Goal: Book appointment/travel/reservation

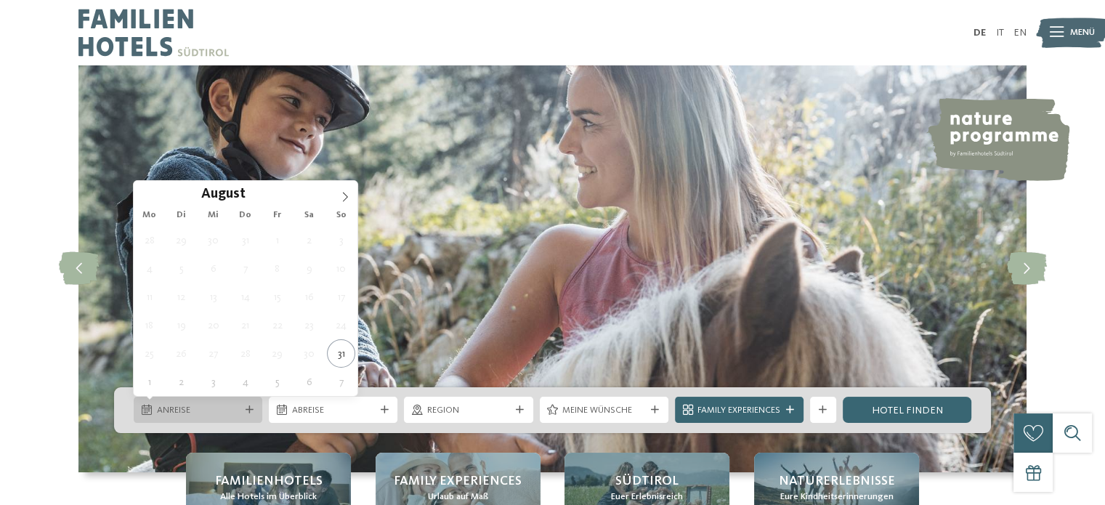
click at [215, 410] on span "Anreise" at bounding box center [198, 410] width 83 height 13
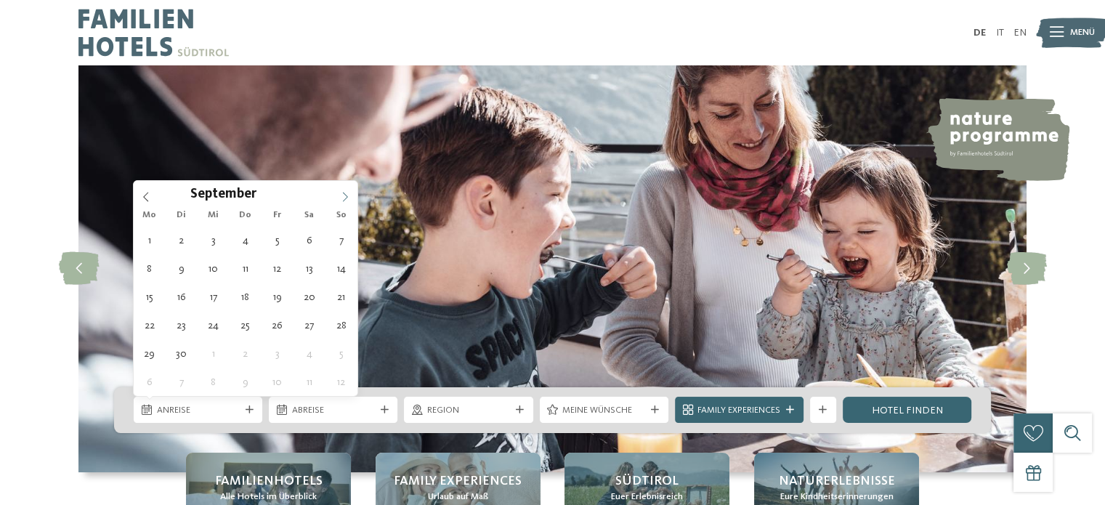
click at [340, 198] on icon at bounding box center [345, 197] width 10 height 10
type div "[DATE]"
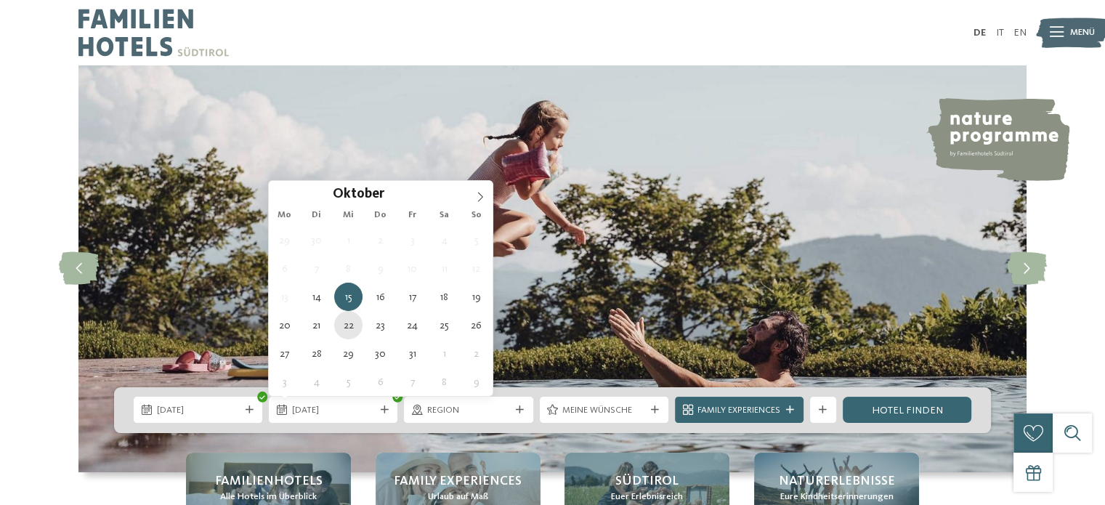
type div "[DATE]"
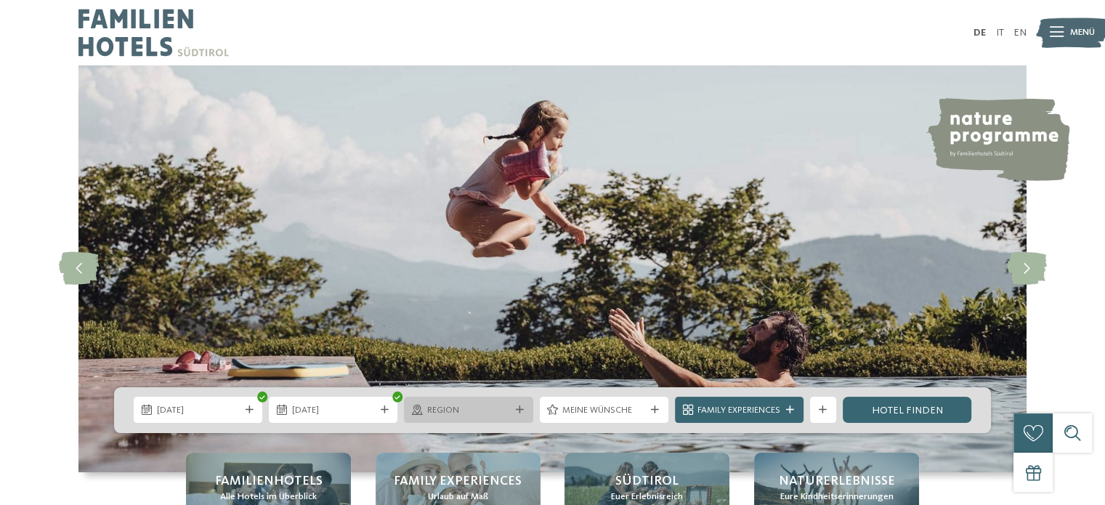
click at [469, 408] on span "Region" at bounding box center [468, 410] width 83 height 13
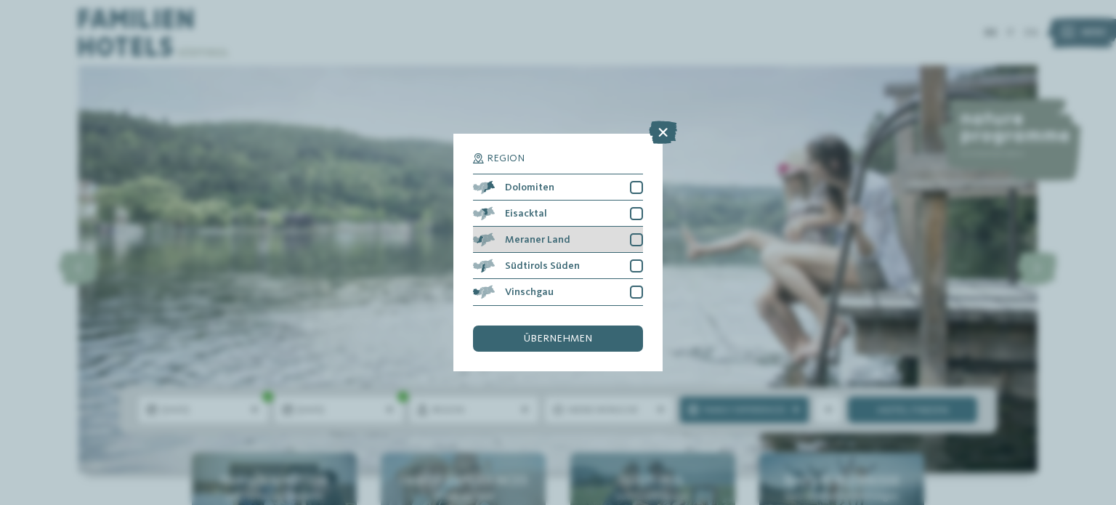
click at [634, 243] on div at bounding box center [636, 239] width 13 height 13
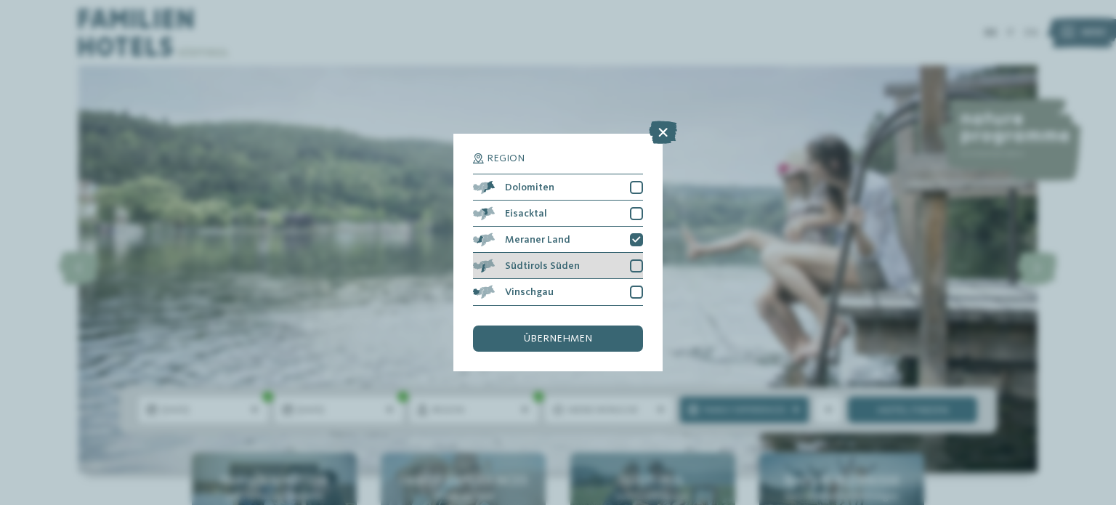
click at [640, 267] on div at bounding box center [636, 265] width 13 height 13
click at [611, 335] on div "übernehmen" at bounding box center [558, 339] width 170 height 26
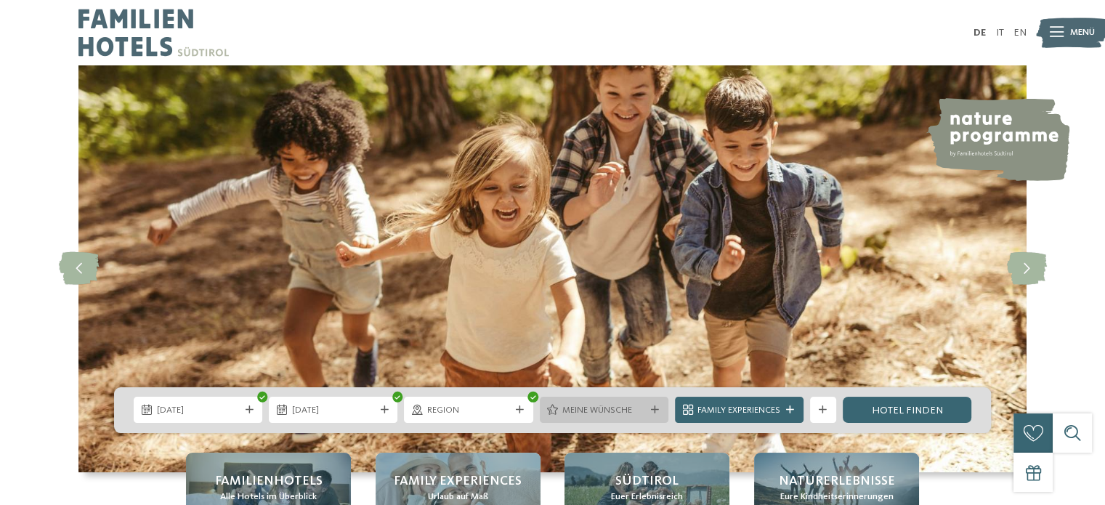
click at [593, 409] on span "Meine Wünsche" at bounding box center [604, 410] width 83 height 13
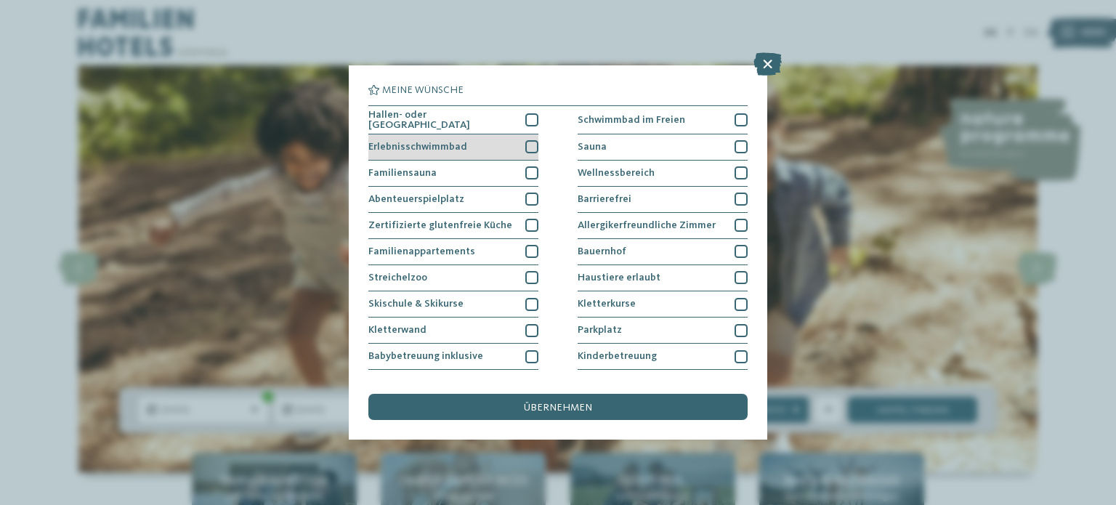
click at [527, 145] on div at bounding box center [531, 146] width 13 height 13
click at [529, 166] on div at bounding box center [531, 172] width 13 height 13
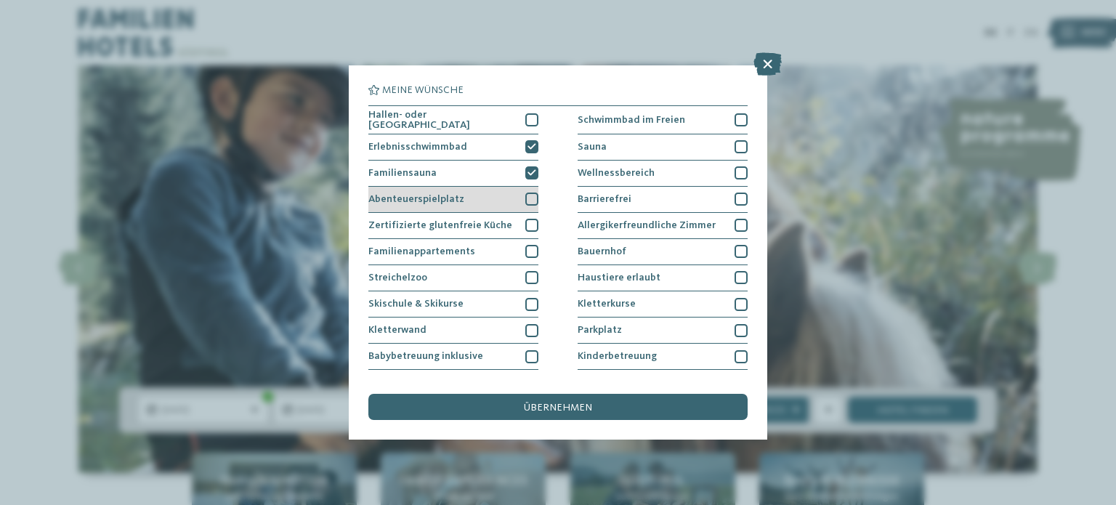
click at [530, 190] on div "Abenteuerspielplatz" at bounding box center [453, 200] width 170 height 26
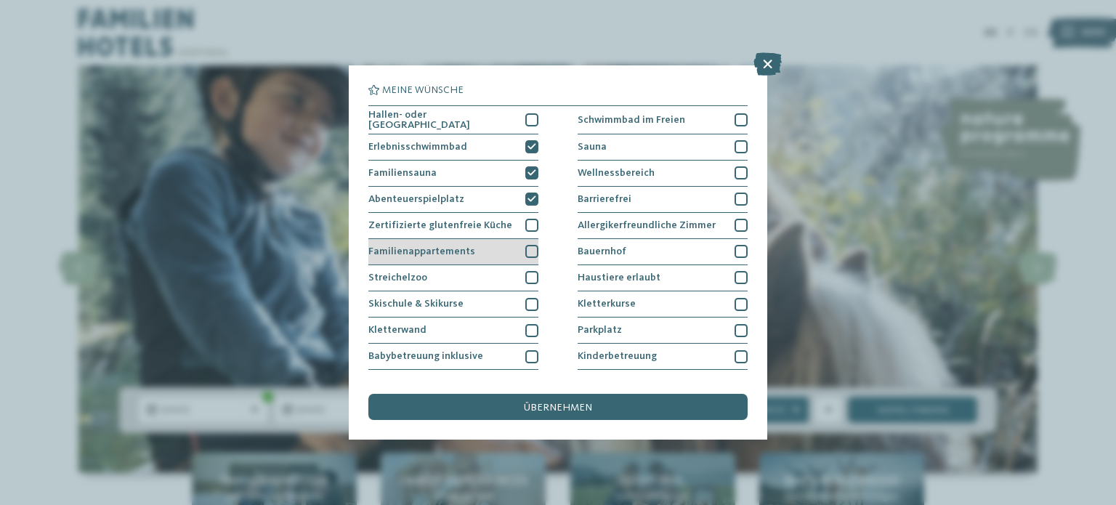
click at [529, 245] on div at bounding box center [531, 251] width 13 height 13
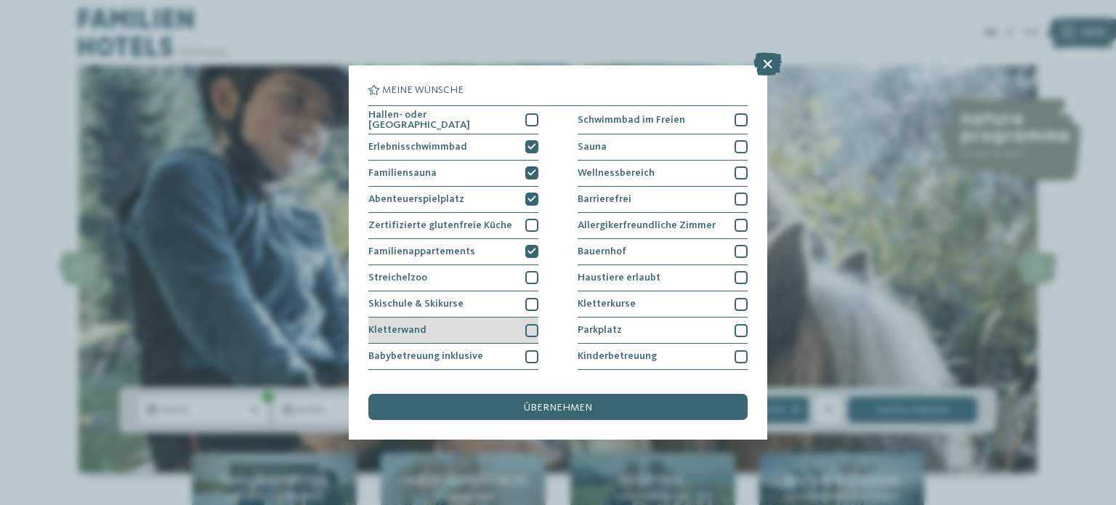
click at [520, 325] on div "Kletterwand" at bounding box center [453, 331] width 170 height 26
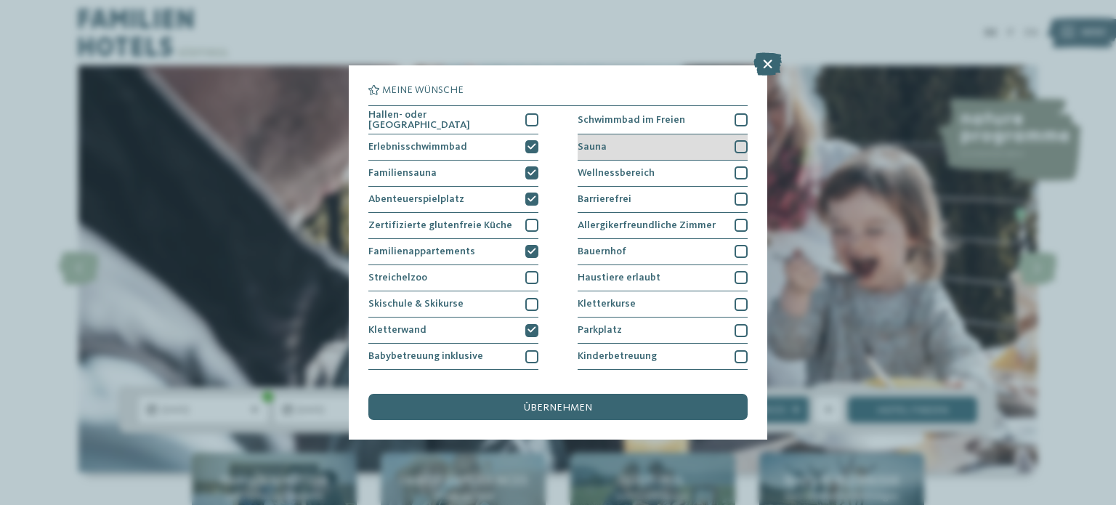
click at [737, 142] on div at bounding box center [741, 146] width 13 height 13
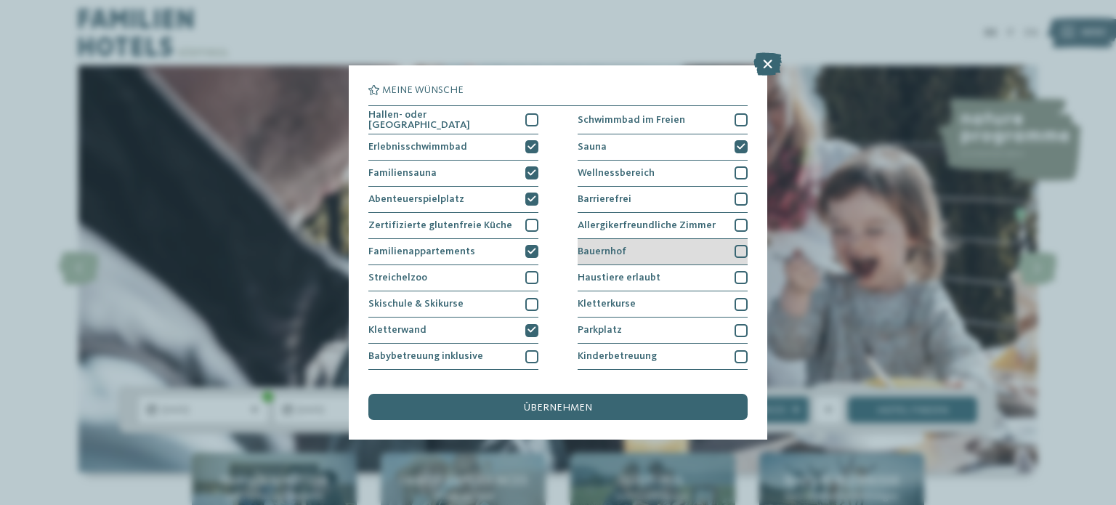
click at [735, 250] on div at bounding box center [741, 251] width 13 height 13
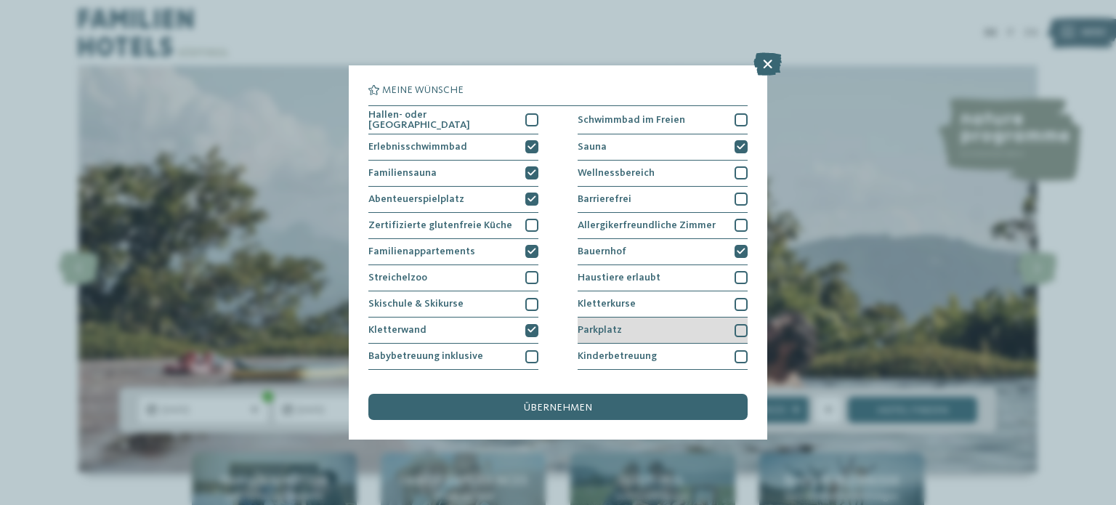
click at [735, 330] on div at bounding box center [741, 330] width 13 height 13
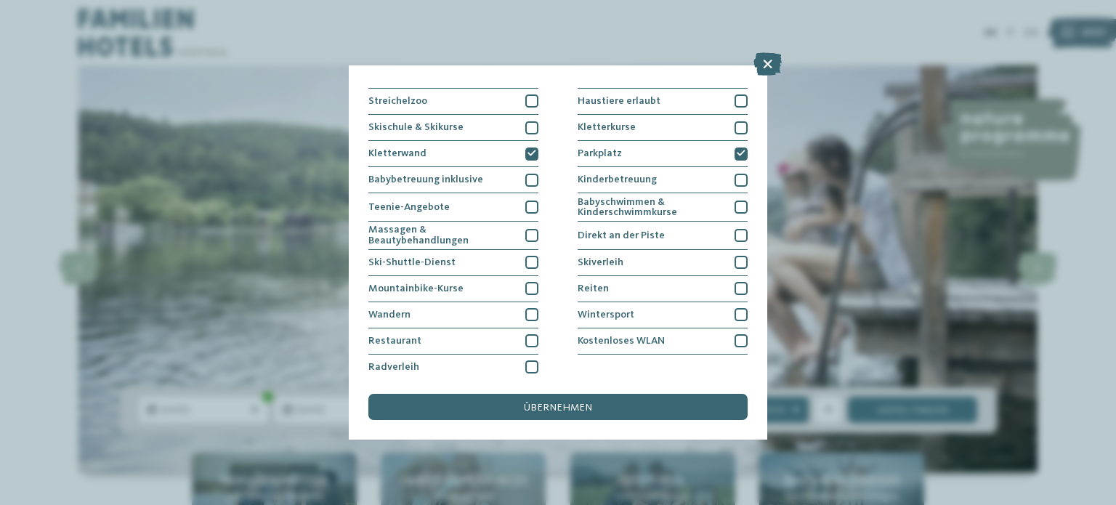
scroll to position [180, 0]
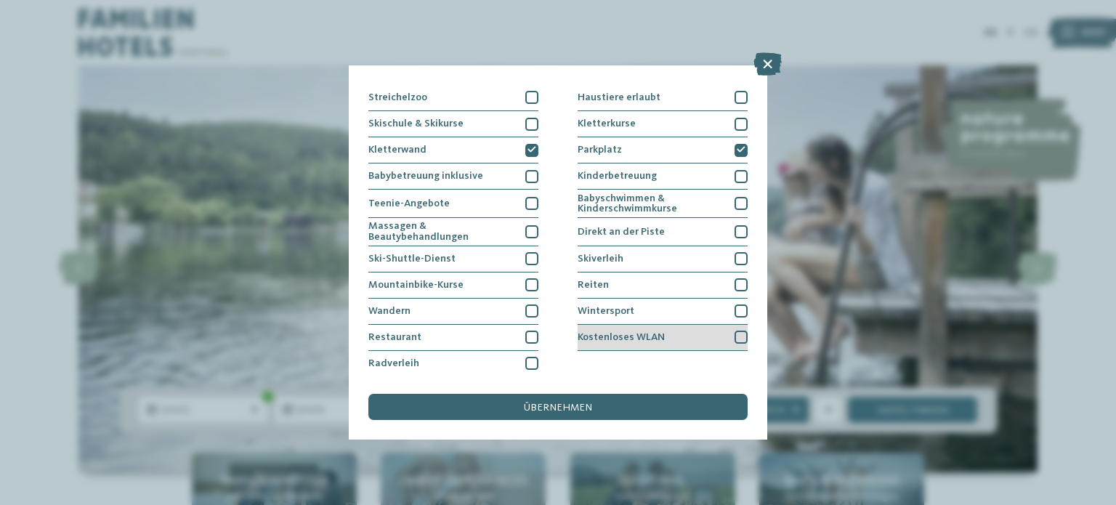
click at [736, 338] on div at bounding box center [741, 337] width 13 height 13
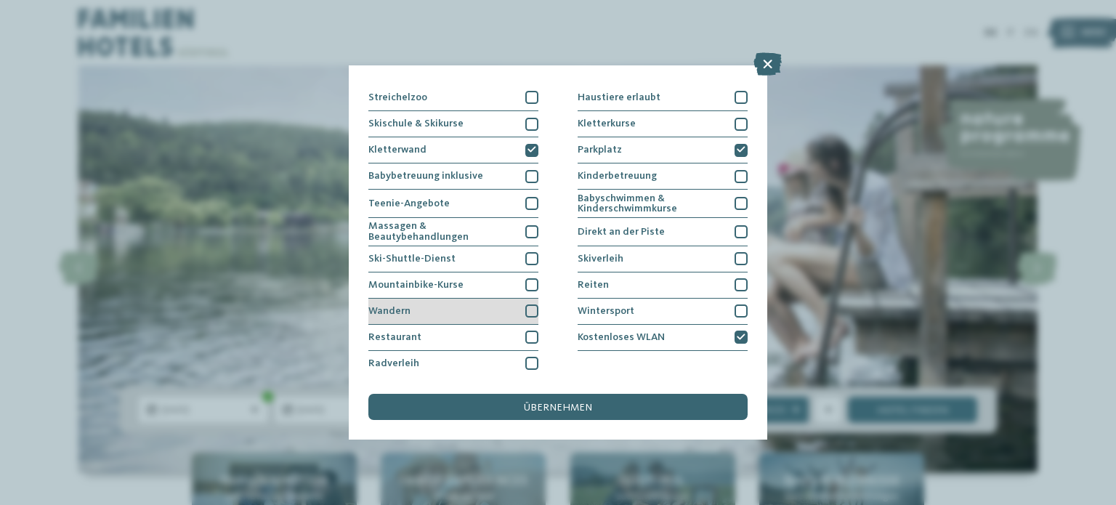
click at [525, 305] on div at bounding box center [531, 311] width 13 height 13
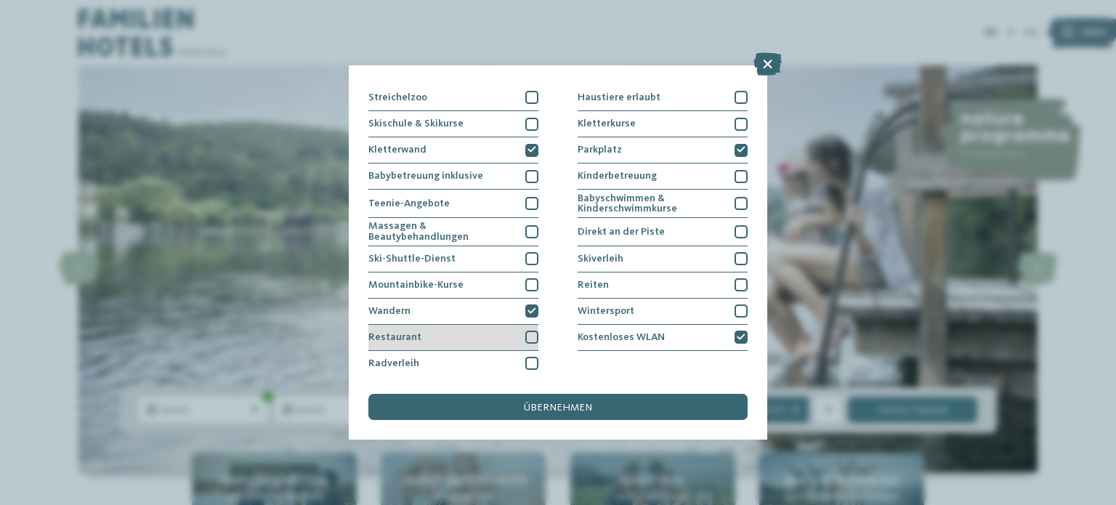
click at [529, 337] on div at bounding box center [531, 337] width 13 height 13
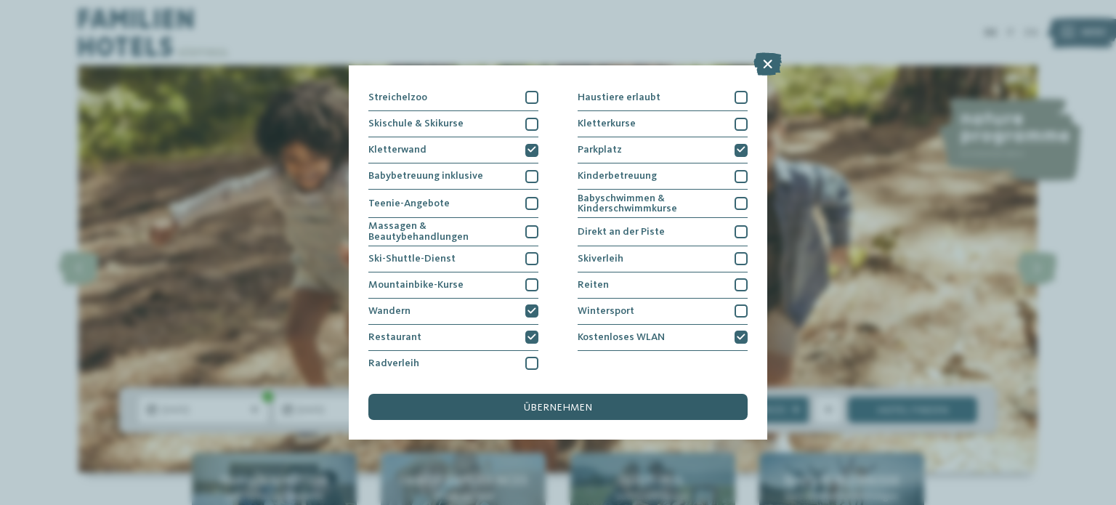
click at [564, 408] on span "übernehmen" at bounding box center [558, 408] width 68 height 10
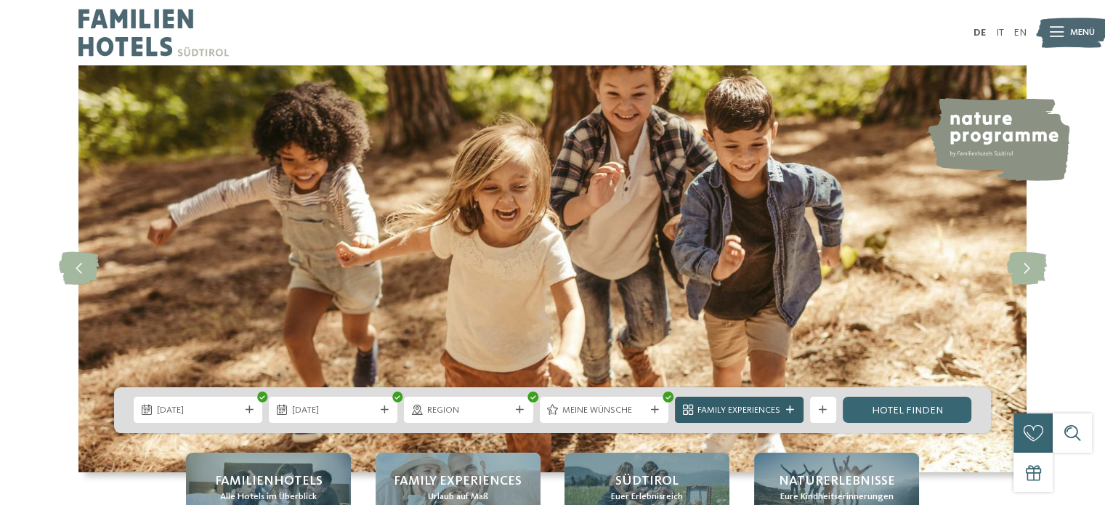
click at [712, 406] on span "Family Experiences" at bounding box center [739, 410] width 83 height 13
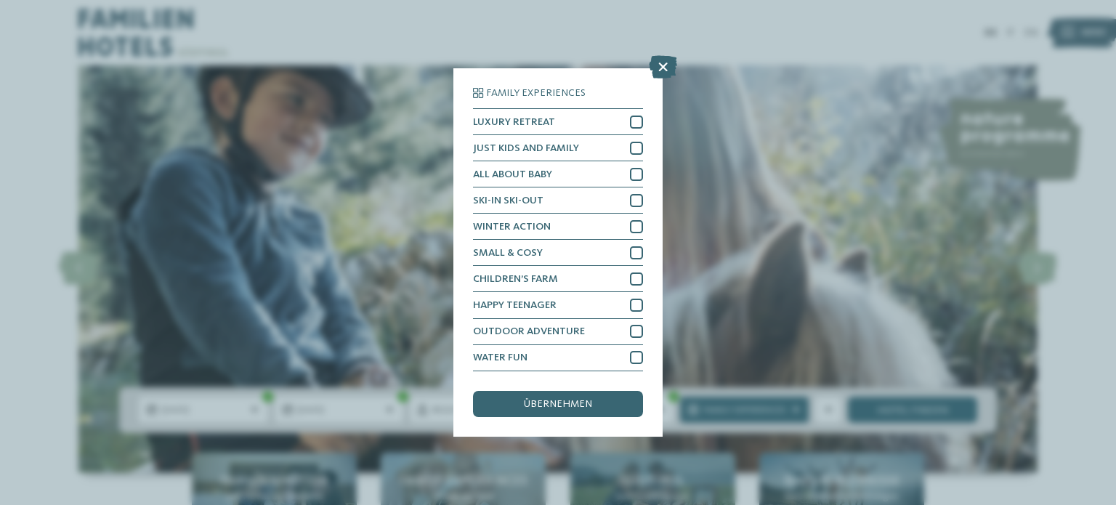
click at [646, 145] on div "Family Experiences LUXURY RETREAT JUST KIDS AND FAMILY" at bounding box center [558, 252] width 209 height 368
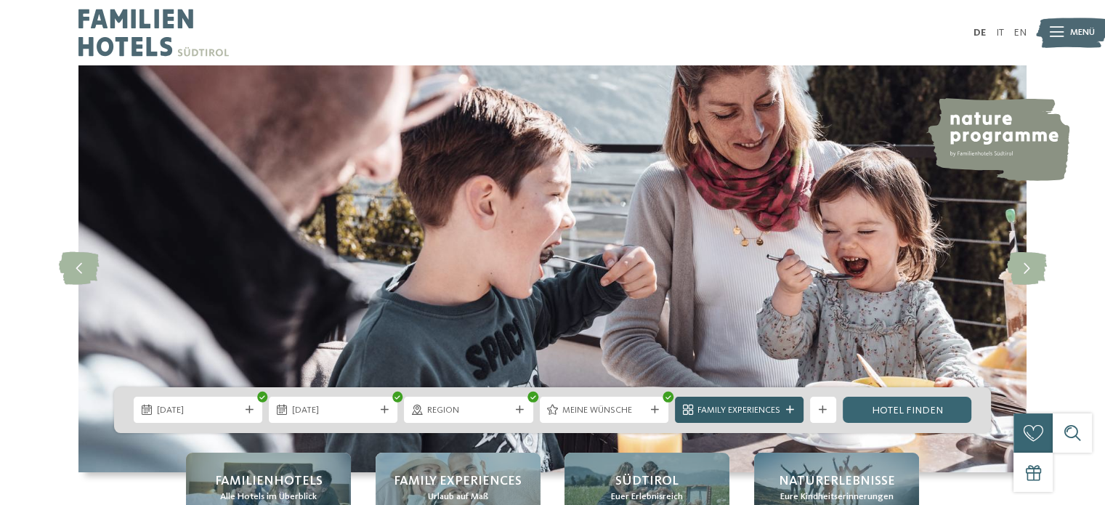
click at [780, 412] on span "Family Experiences" at bounding box center [739, 410] width 83 height 13
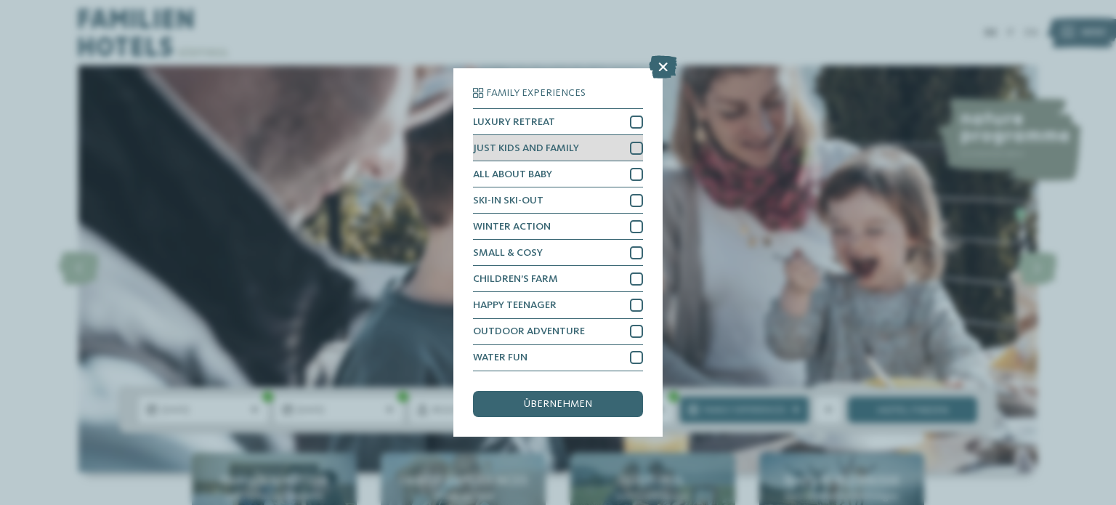
click at [639, 149] on div at bounding box center [636, 148] width 13 height 13
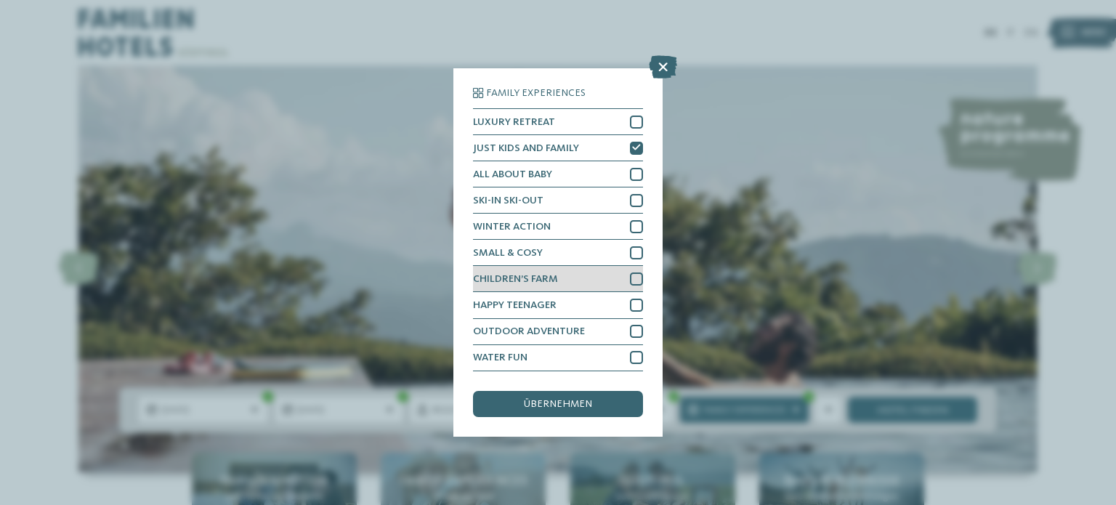
click at [637, 277] on div at bounding box center [636, 279] width 13 height 13
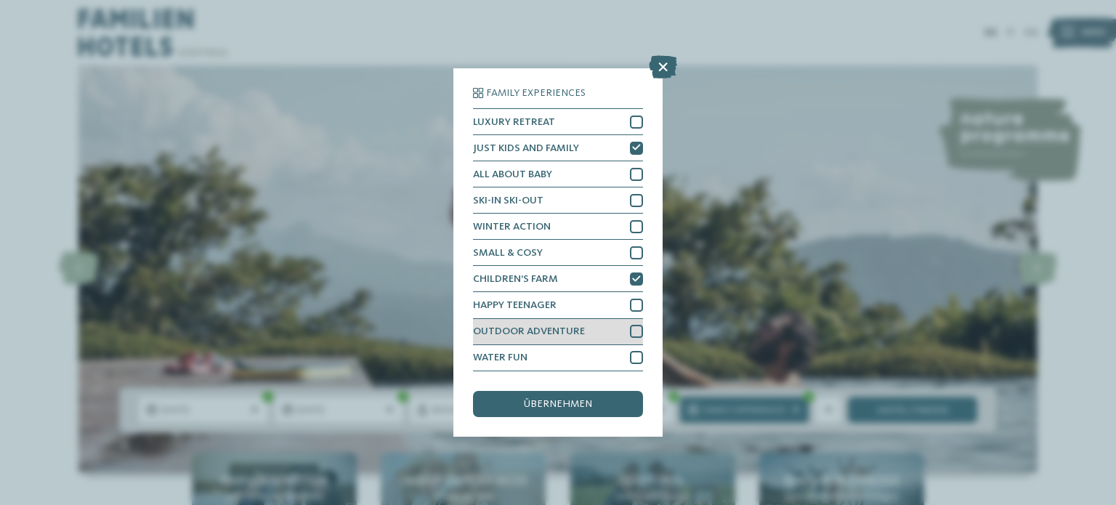
click at [635, 323] on div "OUTDOOR ADVENTURE" at bounding box center [558, 332] width 170 height 26
click at [612, 396] on div "übernehmen" at bounding box center [558, 404] width 170 height 26
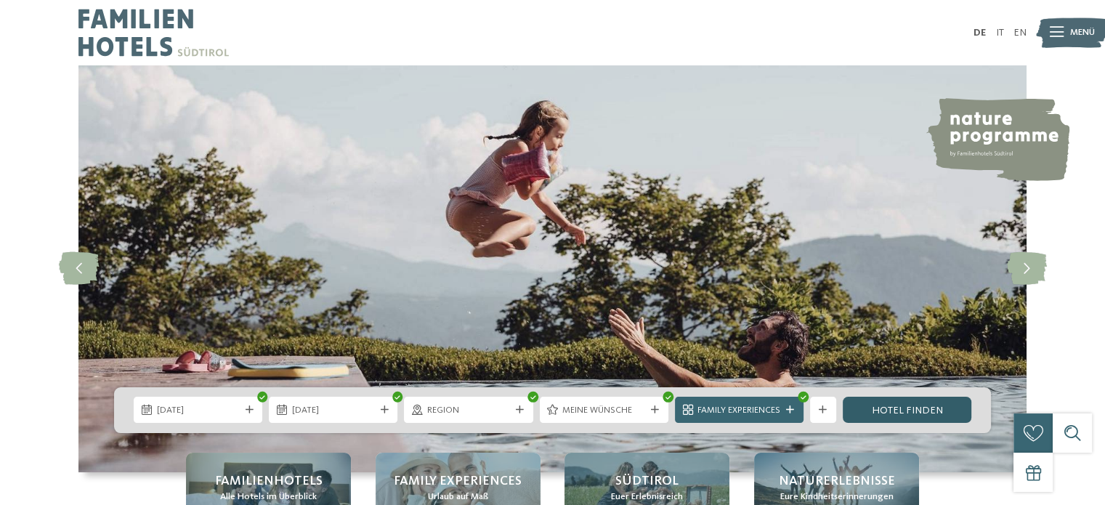
click at [900, 411] on link "Hotel finden" at bounding box center [907, 410] width 129 height 26
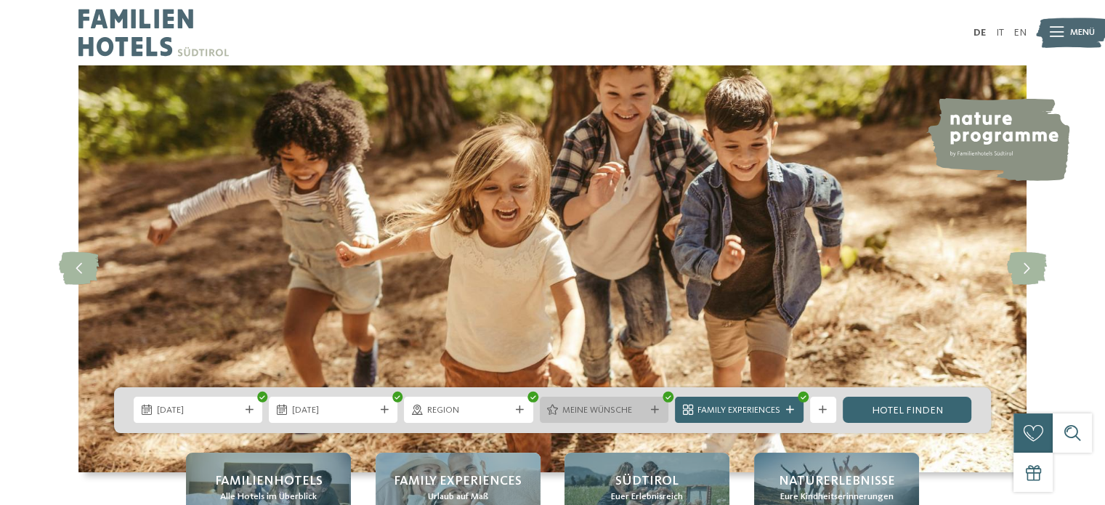
click at [644, 408] on span "Meine Wünsche" at bounding box center [604, 410] width 83 height 13
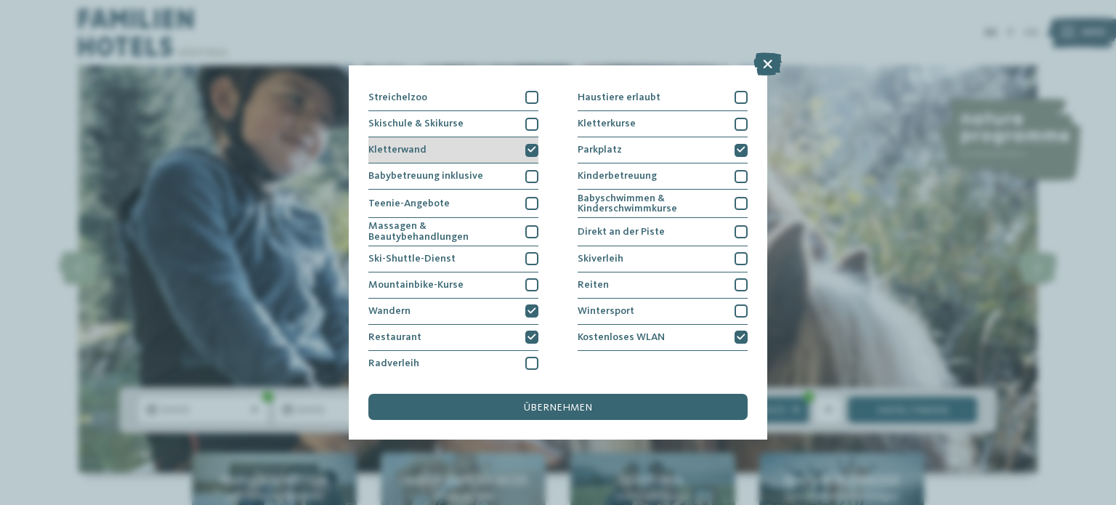
click at [528, 148] on icon at bounding box center [532, 150] width 9 height 8
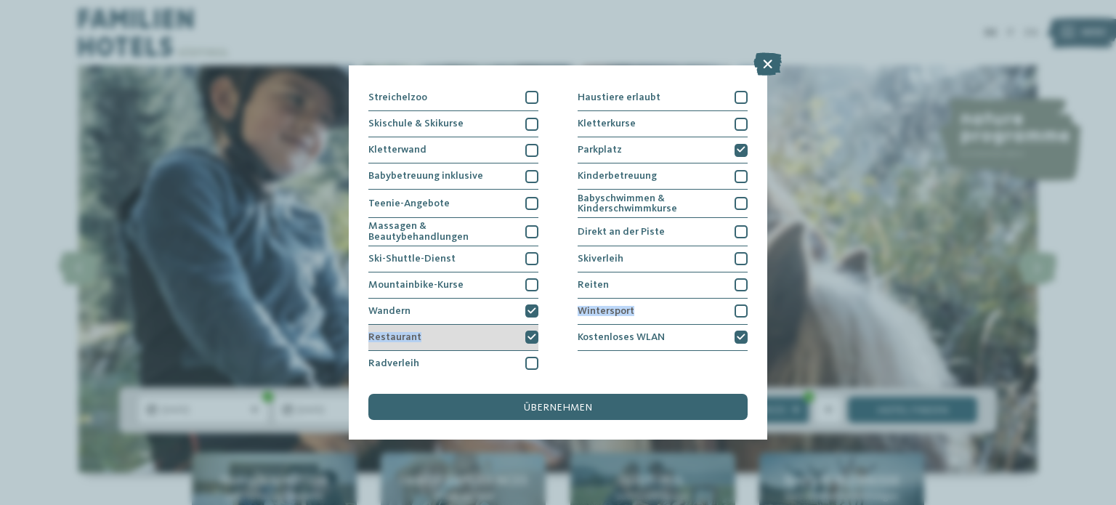
drag, startPoint x: 525, startPoint y: 313, endPoint x: 526, endPoint y: 336, distance: 23.3
click at [526, 336] on div "Hallen- oder [GEOGRAPHIC_DATA] Schwimmbad im Freien Erlebnisschwimmbad" at bounding box center [557, 151] width 379 height 452
click at [528, 336] on icon at bounding box center [532, 338] width 9 height 8
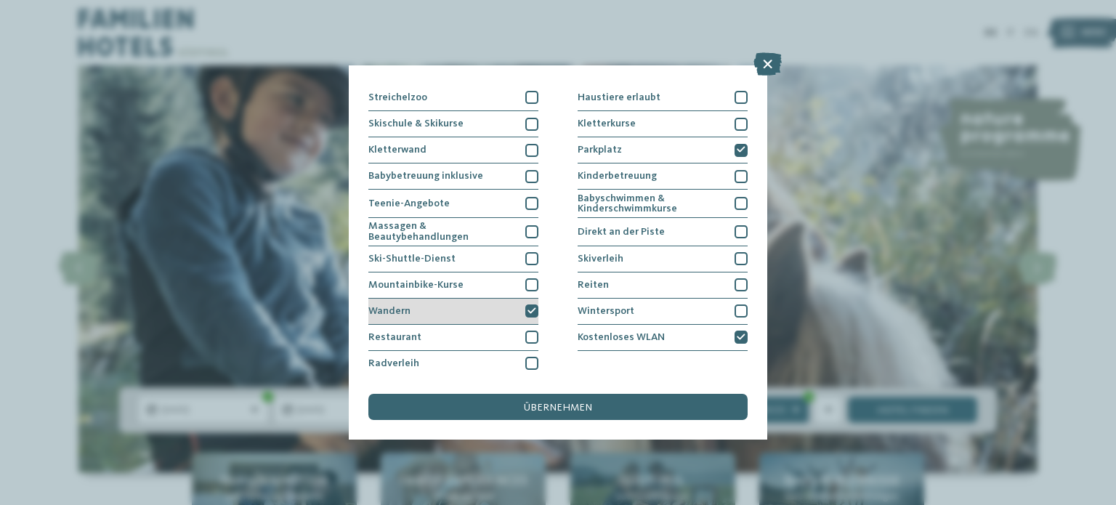
click at [526, 305] on div at bounding box center [531, 311] width 13 height 13
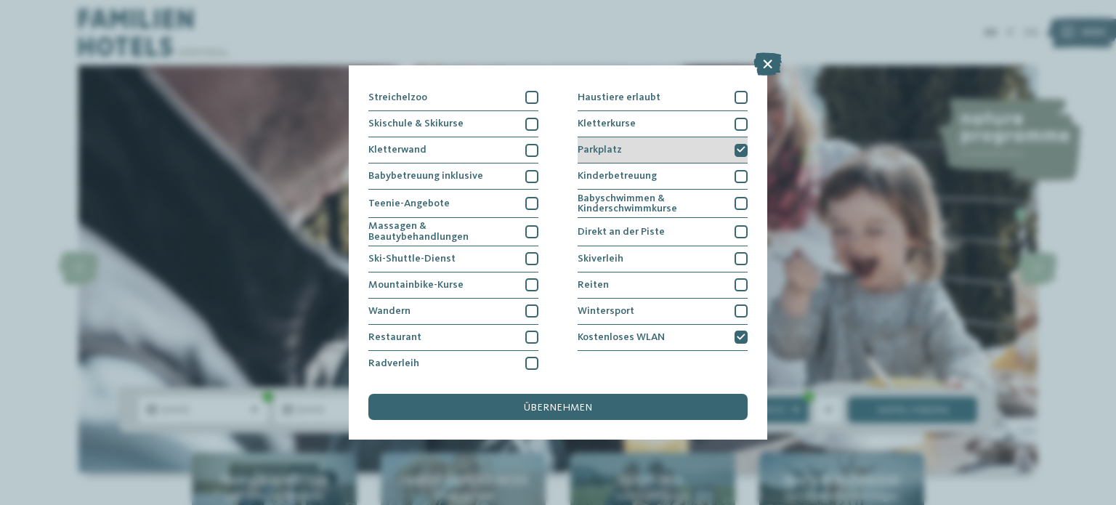
click at [737, 150] on icon at bounding box center [741, 150] width 9 height 8
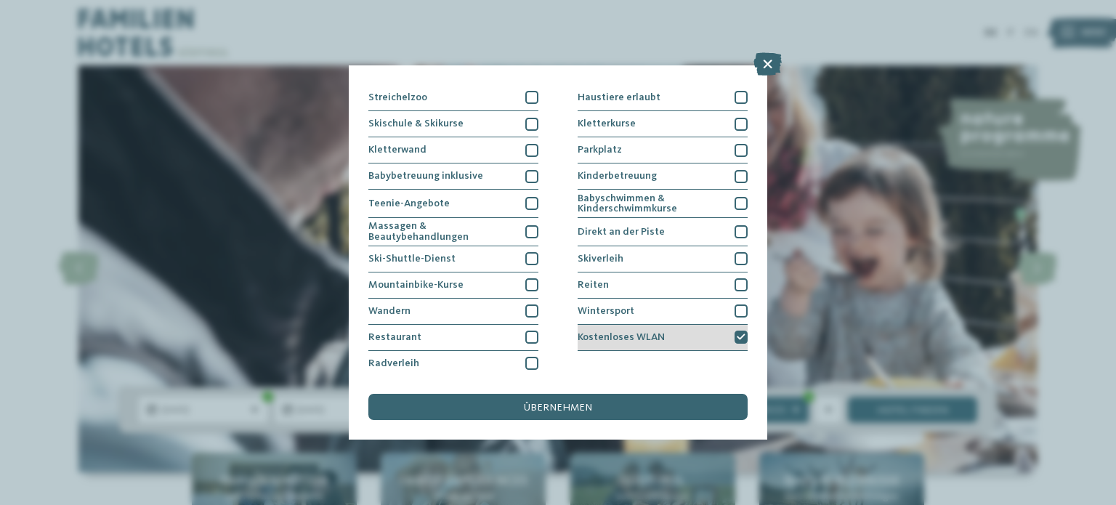
click at [737, 334] on icon at bounding box center [741, 338] width 9 height 8
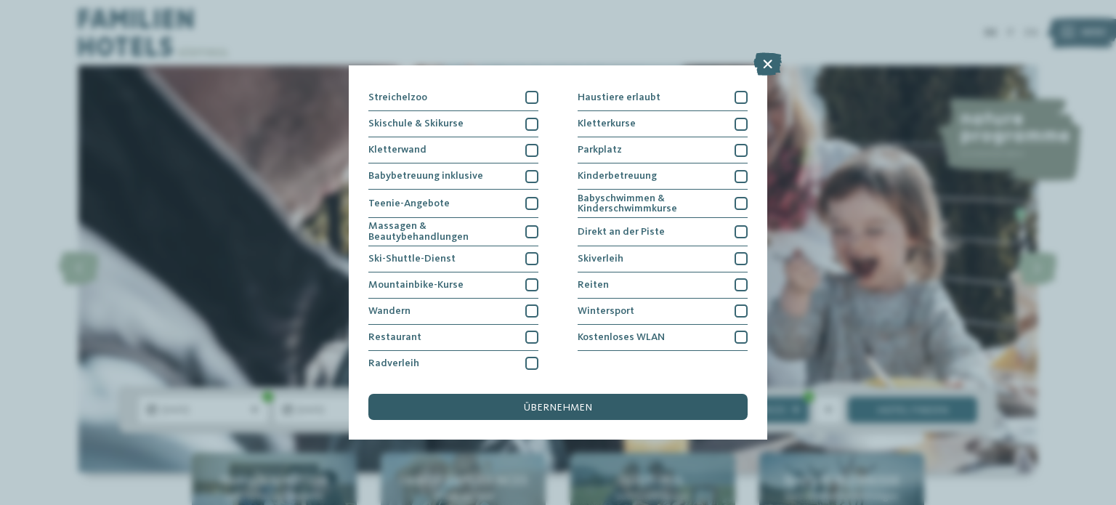
click at [695, 400] on div "übernehmen" at bounding box center [557, 407] width 379 height 26
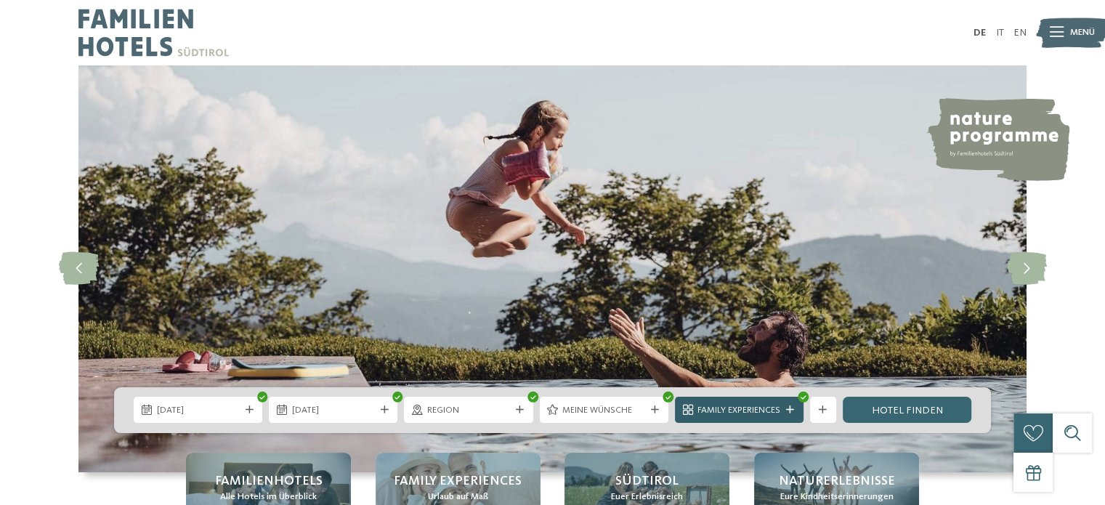
click at [785, 410] on div at bounding box center [790, 410] width 13 height 8
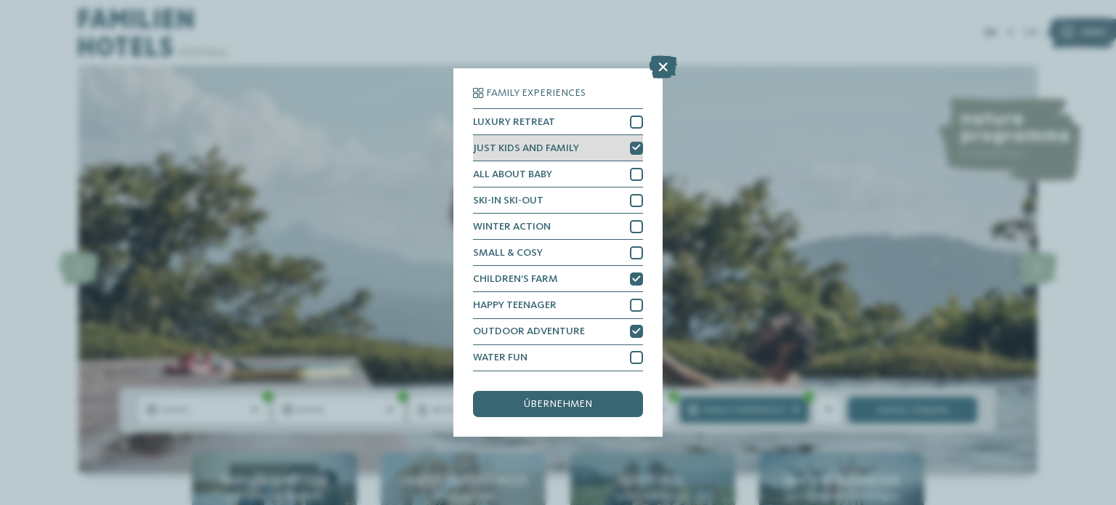
click at [636, 150] on icon at bounding box center [636, 148] width 9 height 8
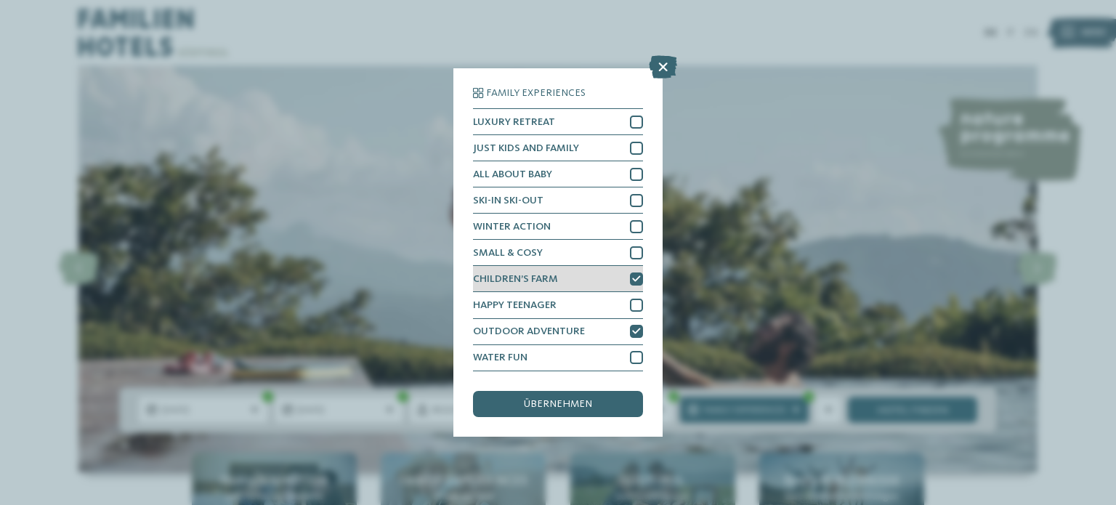
click at [637, 278] on icon at bounding box center [636, 279] width 9 height 8
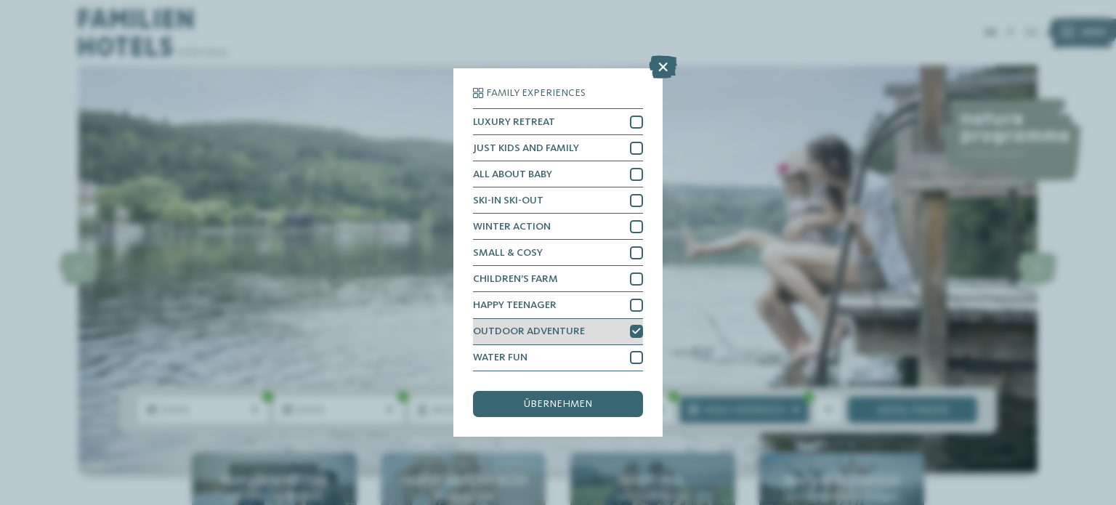
click at [637, 334] on icon at bounding box center [636, 332] width 9 height 8
click at [616, 399] on div "übernehmen" at bounding box center [558, 404] width 170 height 26
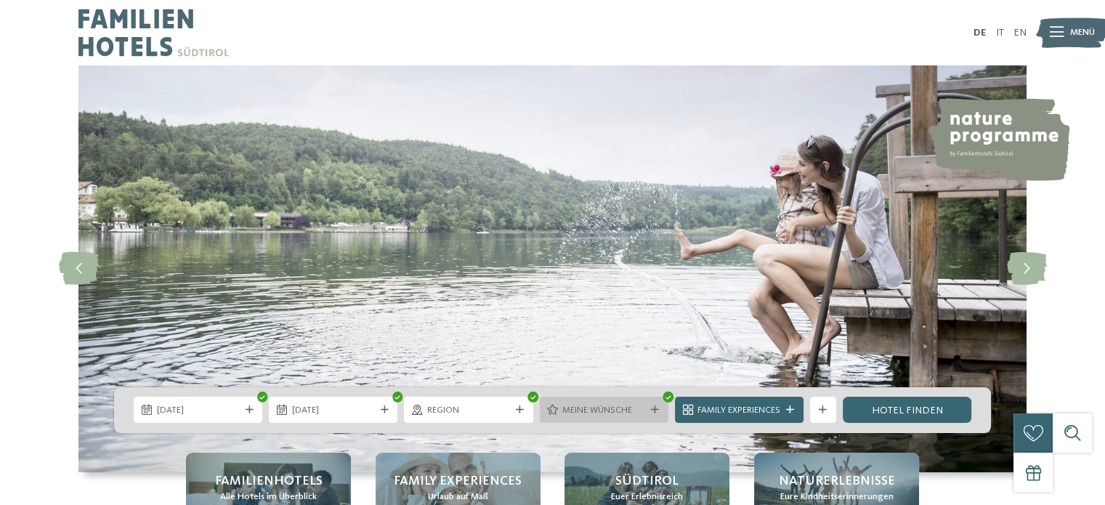
click at [643, 411] on span "Meine Wünsche" at bounding box center [604, 410] width 83 height 13
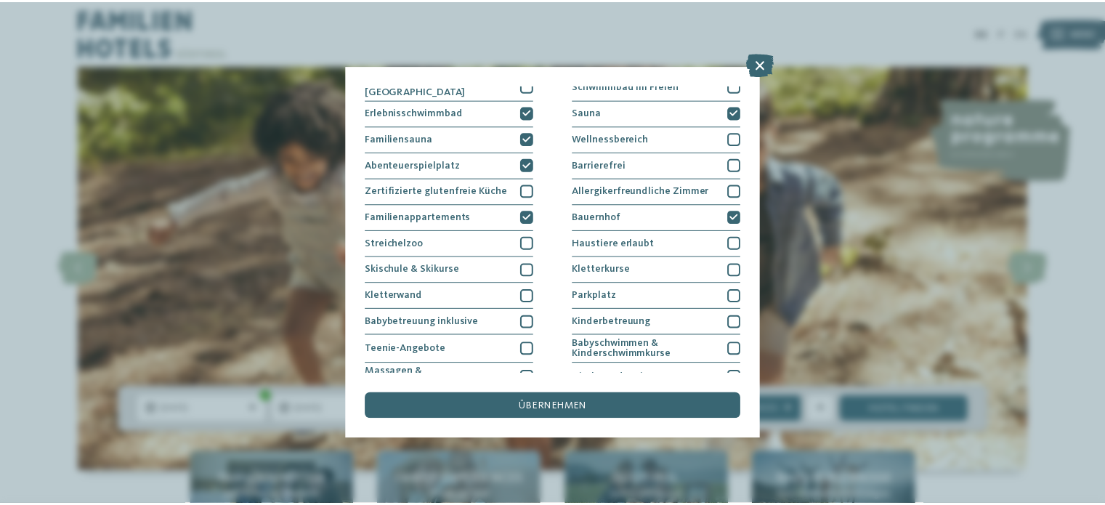
scroll to position [0, 0]
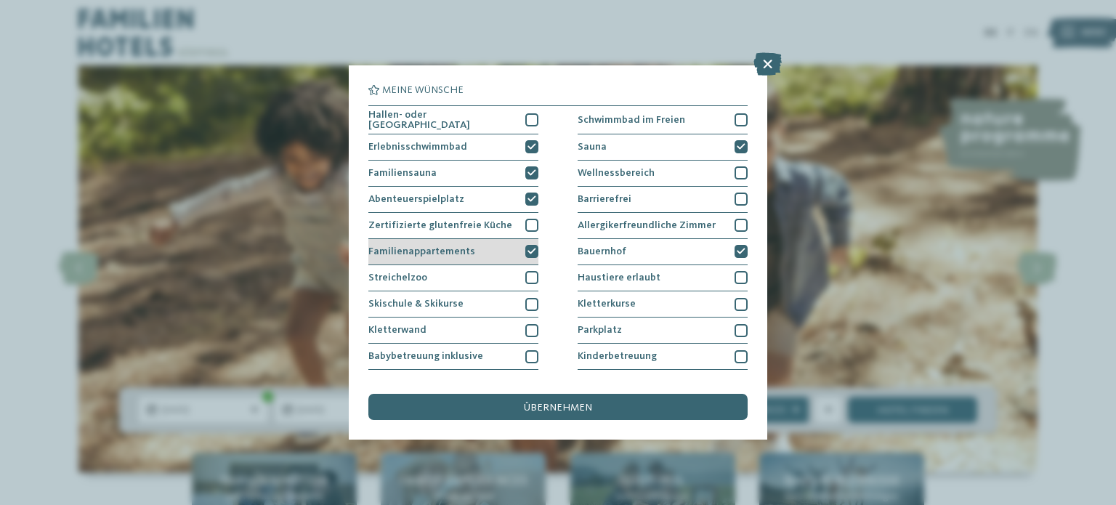
click at [529, 248] on icon at bounding box center [532, 252] width 9 height 8
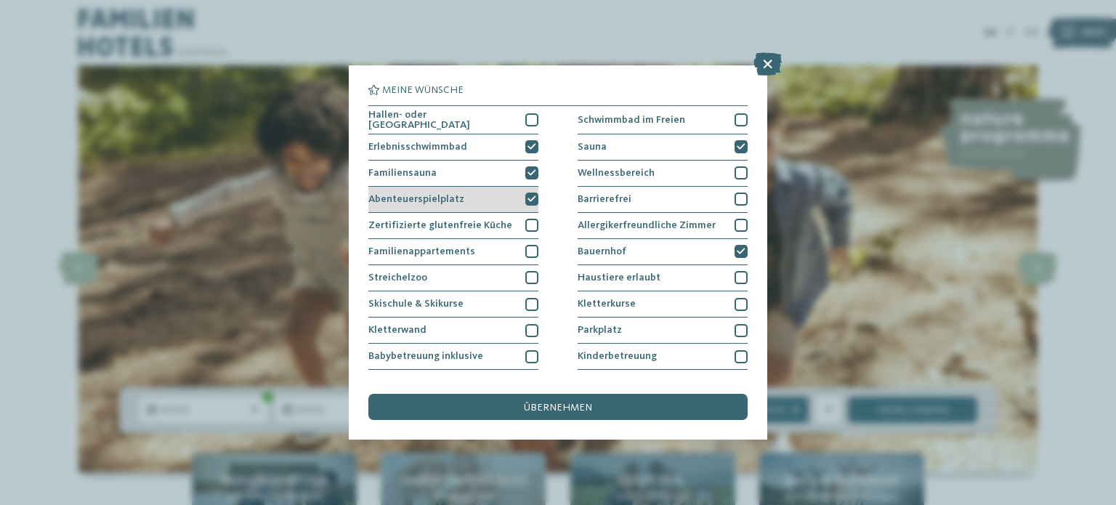
click at [528, 196] on icon at bounding box center [532, 200] width 9 height 8
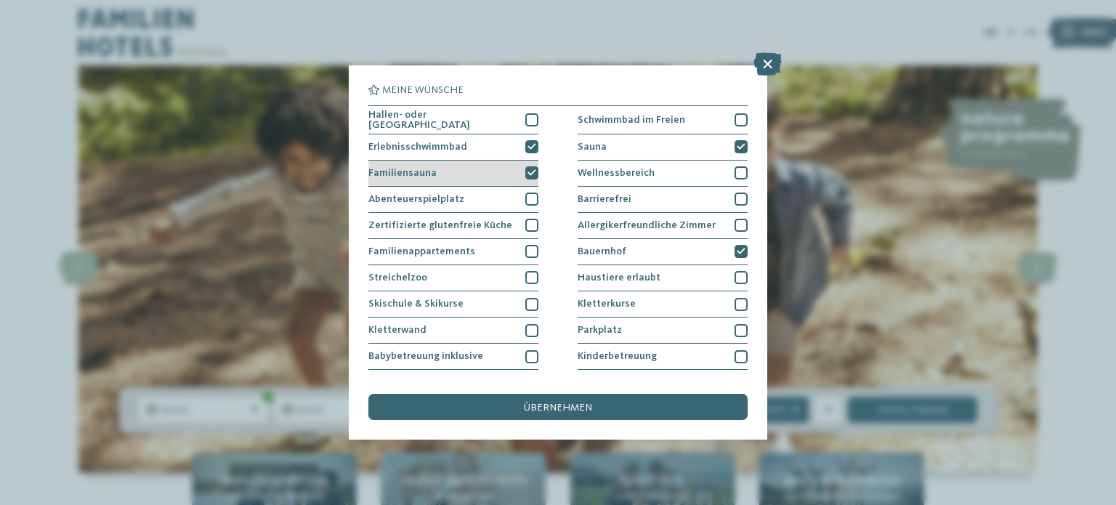
click at [528, 169] on icon at bounding box center [532, 173] width 9 height 8
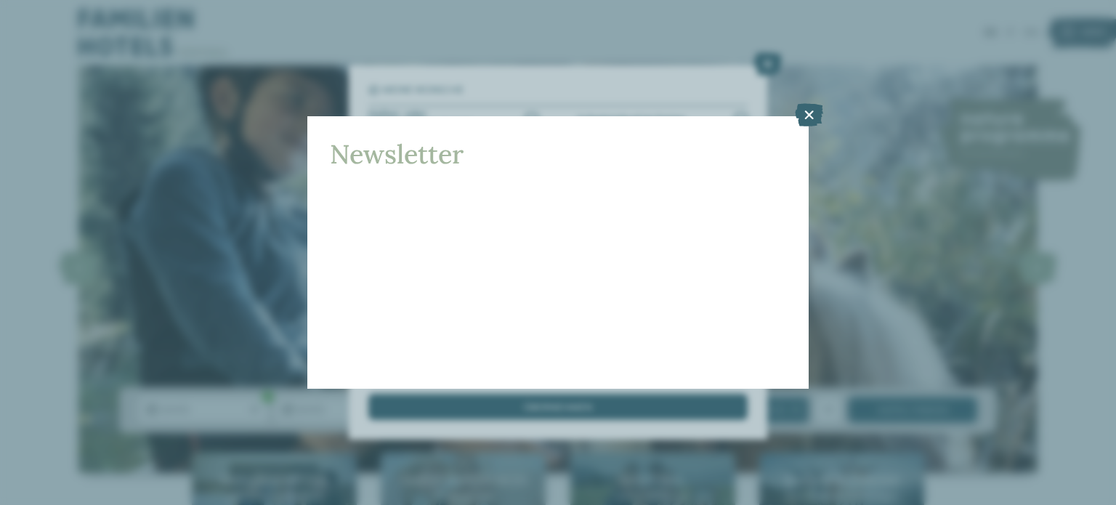
click at [528, 149] on div "Newsletter * **** **** ******* ****** Anrede Vorname Nachname" at bounding box center [558, 252] width 1116 height 505
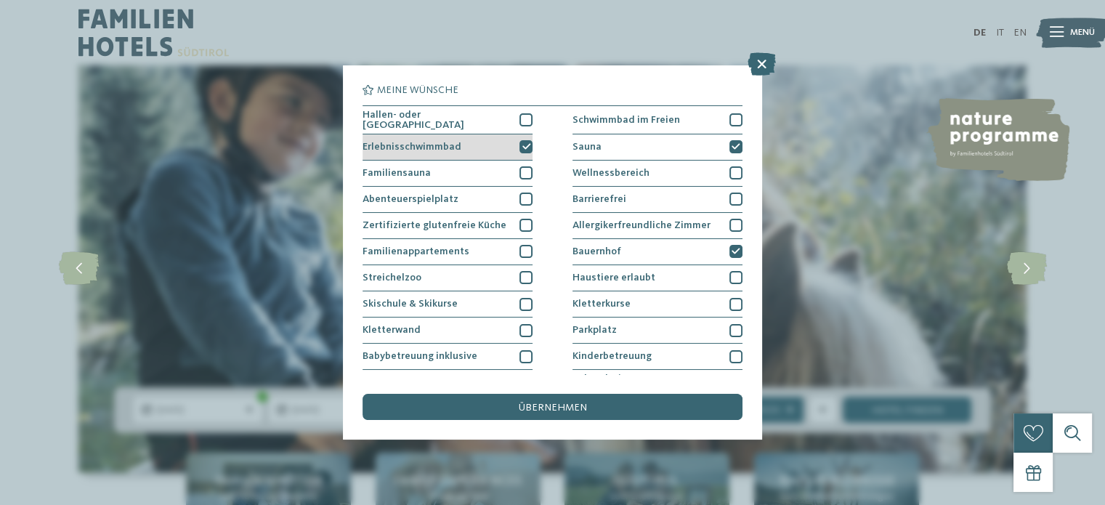
click at [525, 146] on icon at bounding box center [526, 147] width 9 height 8
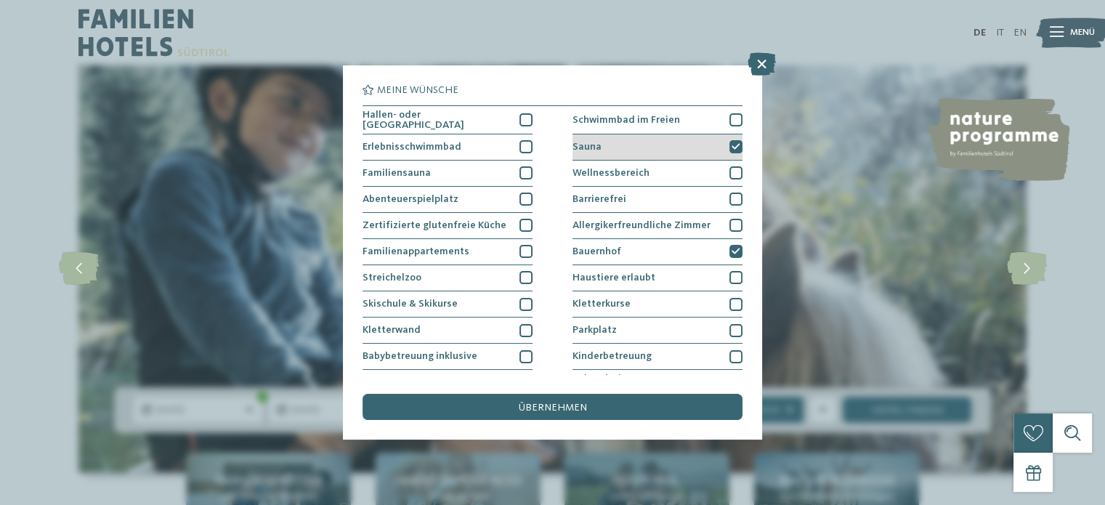
click at [732, 145] on icon at bounding box center [736, 147] width 9 height 8
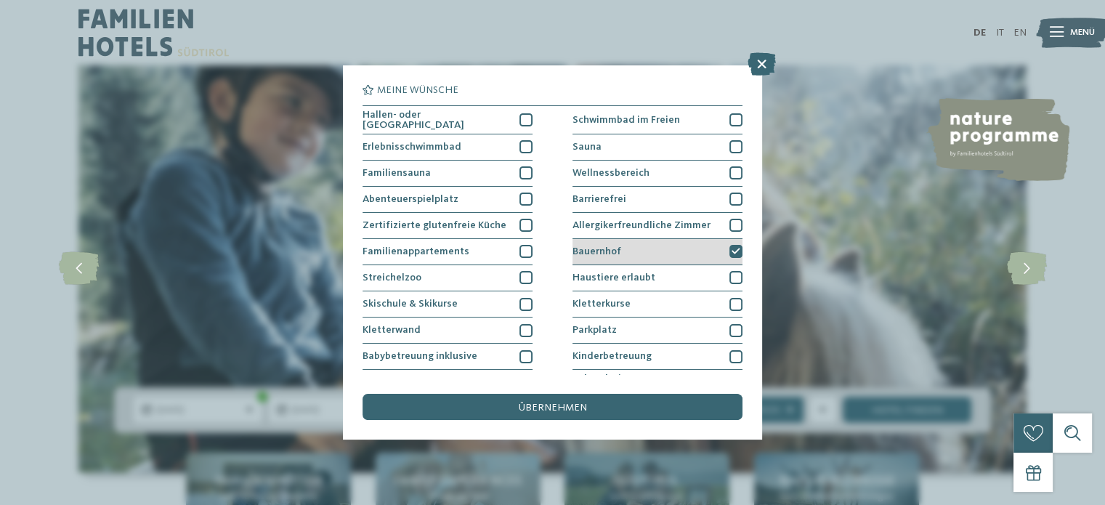
click at [732, 248] on icon at bounding box center [736, 252] width 9 height 8
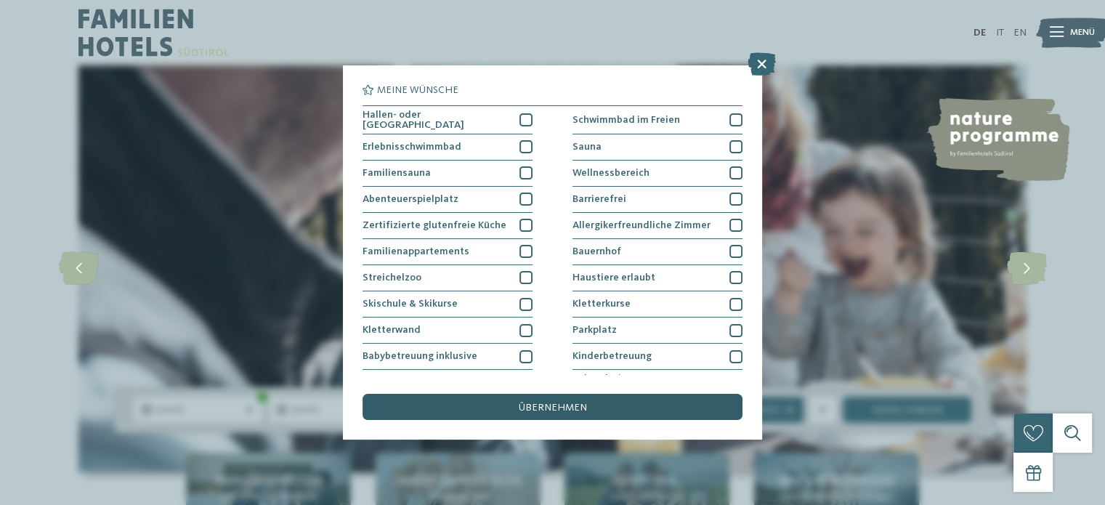
click at [680, 406] on div "übernehmen" at bounding box center [552, 407] width 379 height 26
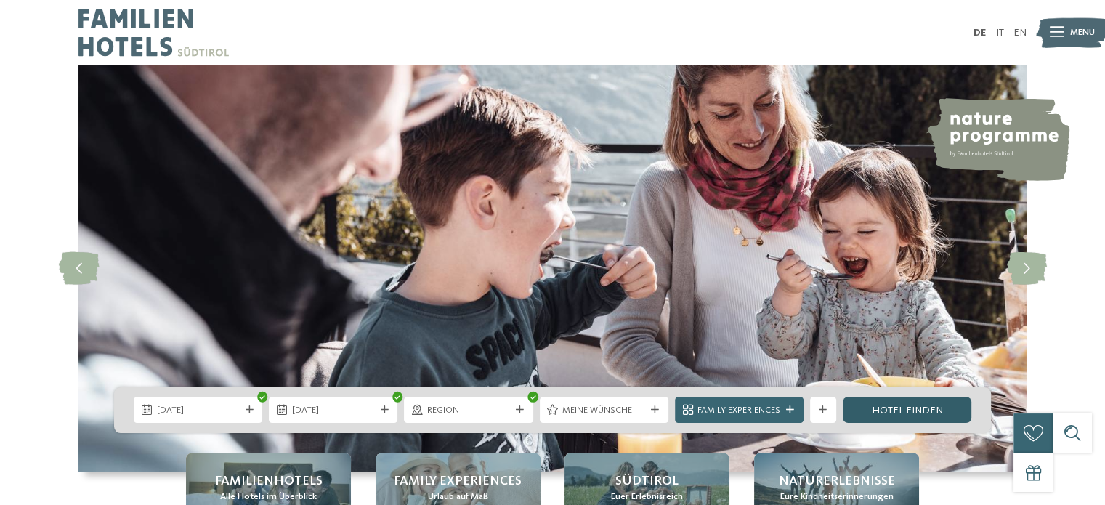
click at [896, 403] on link "Hotel finden" at bounding box center [907, 410] width 129 height 26
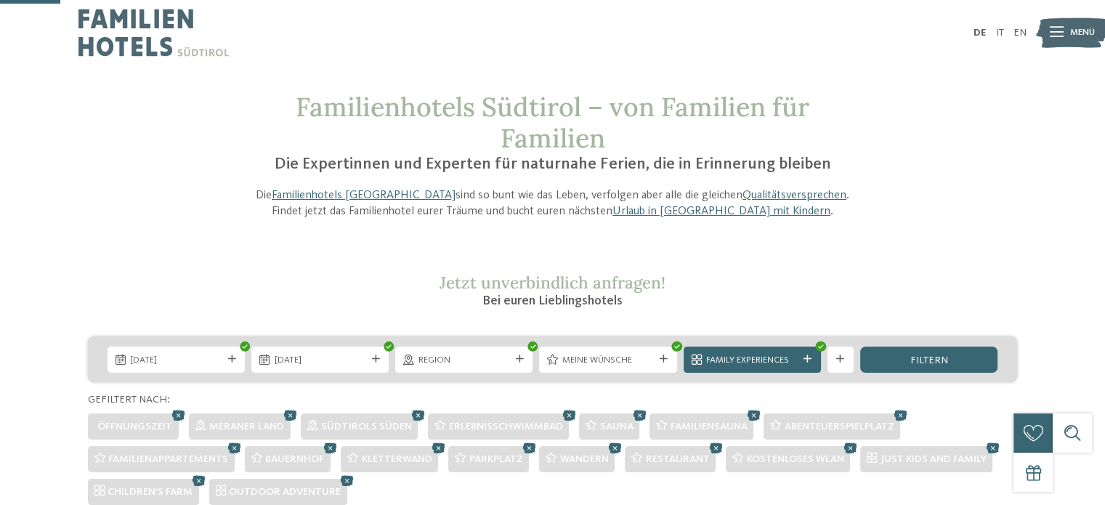
scroll to position [81, 0]
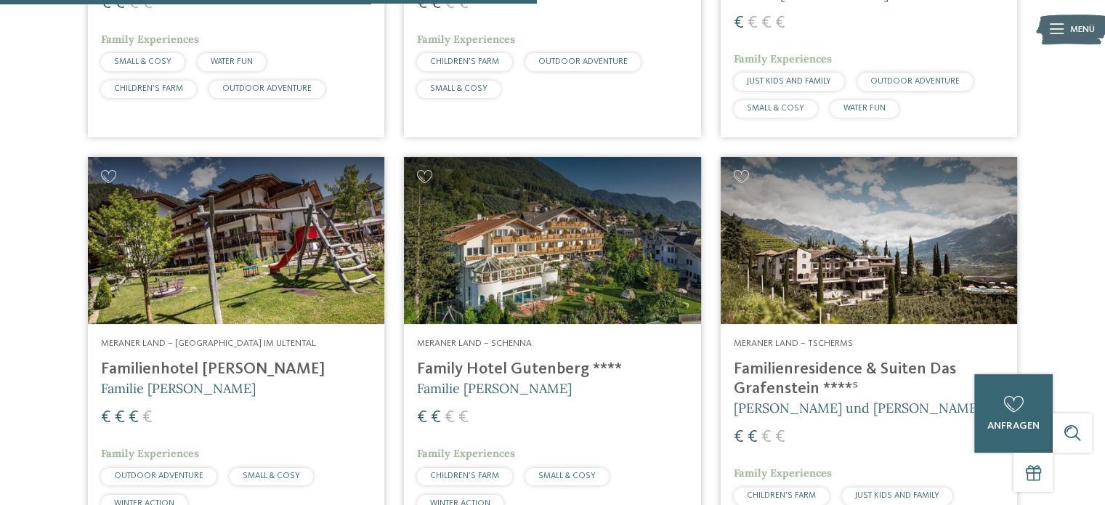
scroll to position [763, 0]
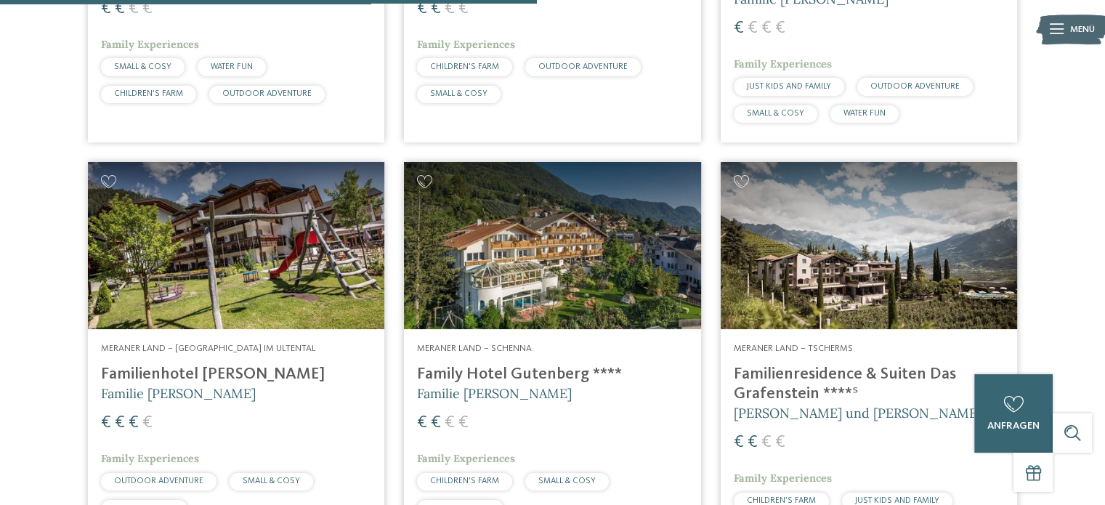
click at [970, 198] on img at bounding box center [869, 245] width 297 height 167
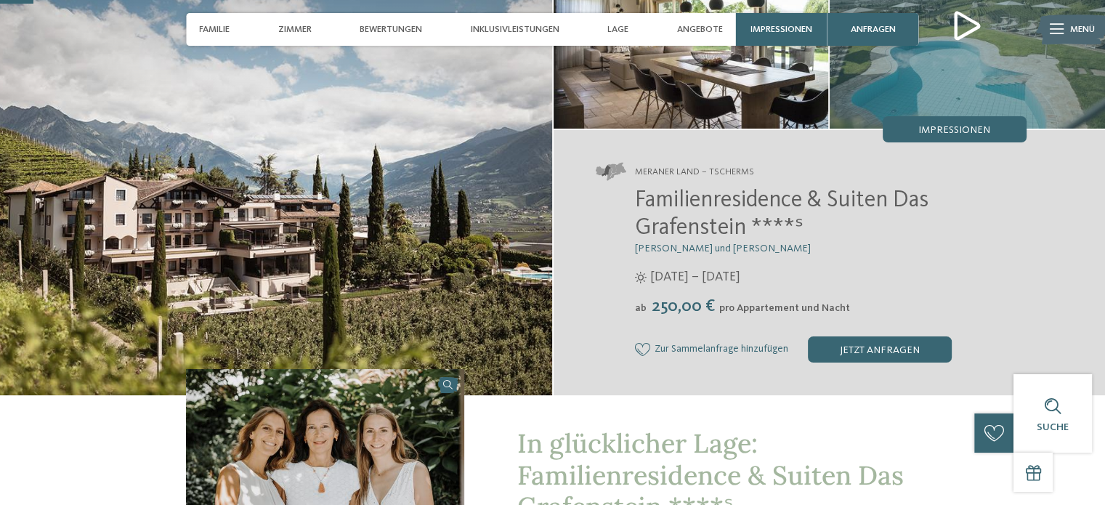
scroll to position [131, 0]
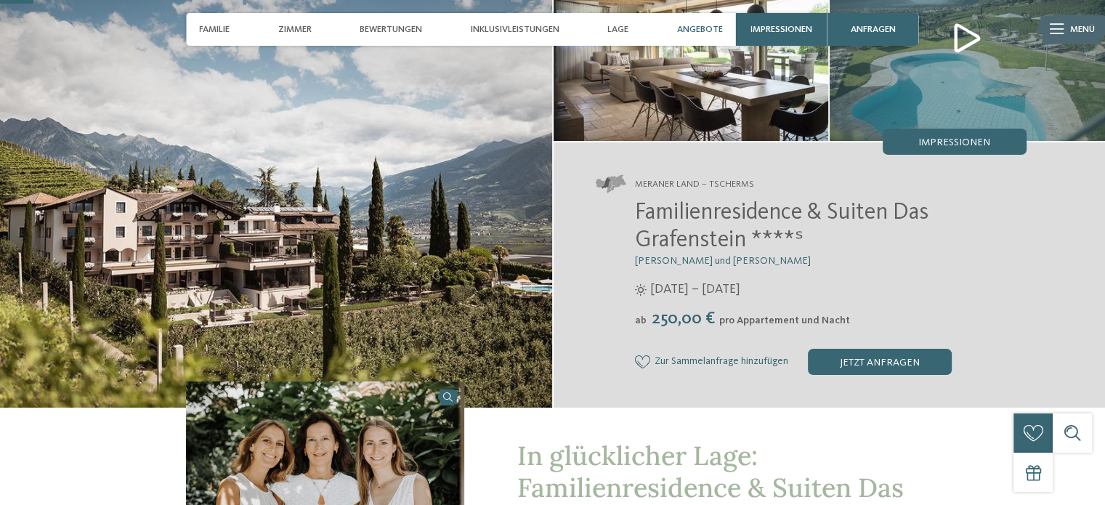
click at [693, 35] on div "Angebote" at bounding box center [700, 29] width 59 height 33
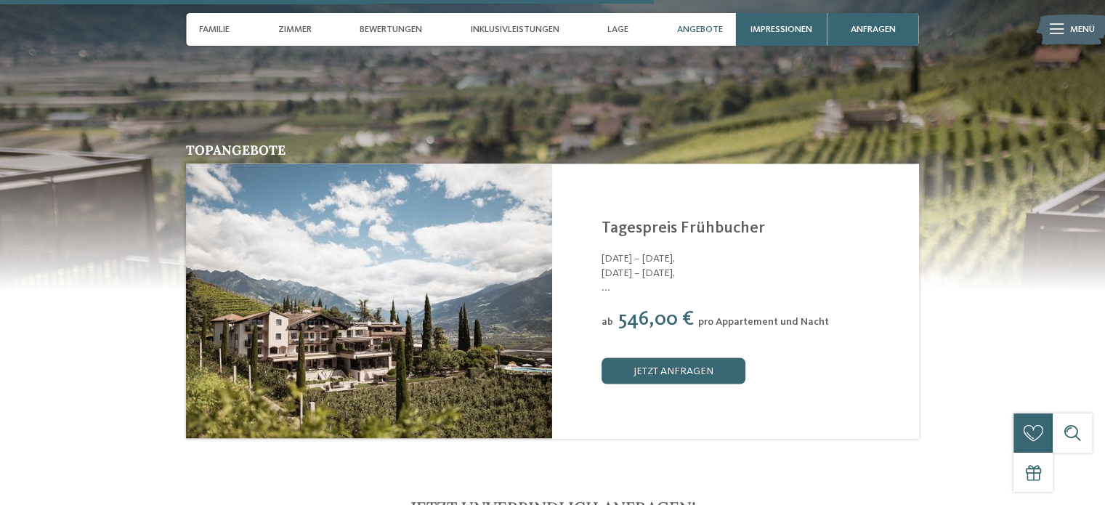
scroll to position [2577, 0]
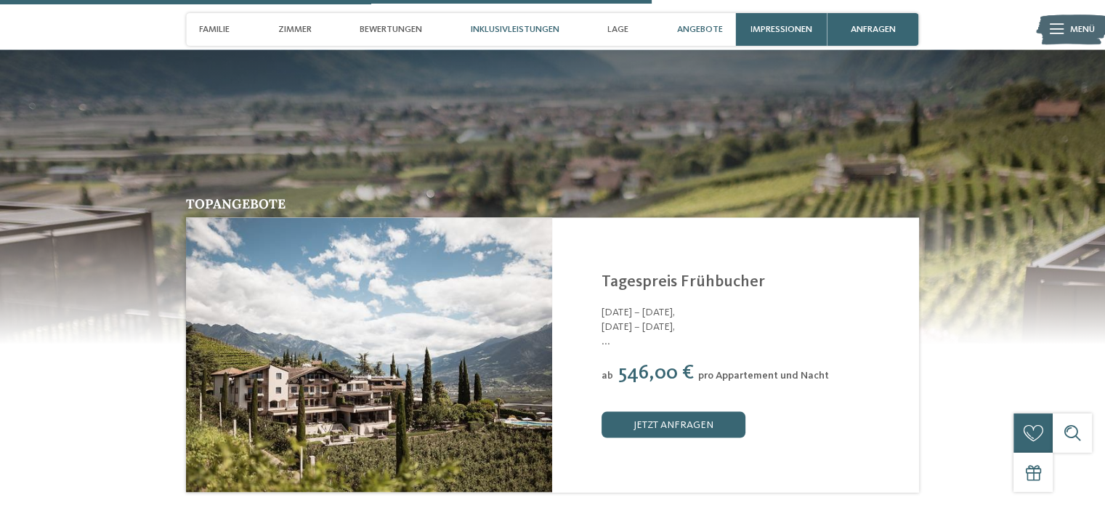
click at [495, 28] on span "Inklusivleistungen" at bounding box center [515, 29] width 89 height 11
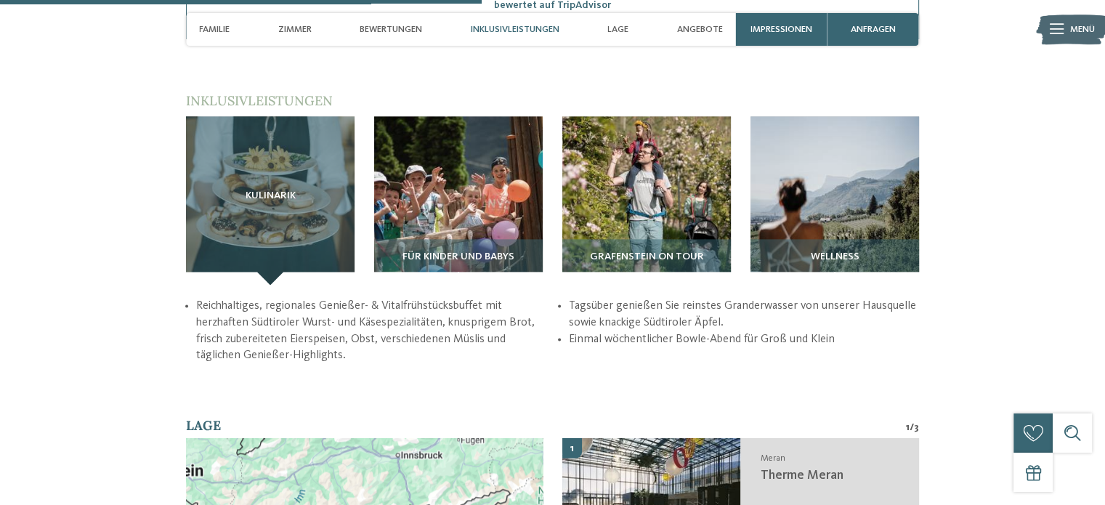
scroll to position [1834, 0]
